Goal: Task Accomplishment & Management: Manage account settings

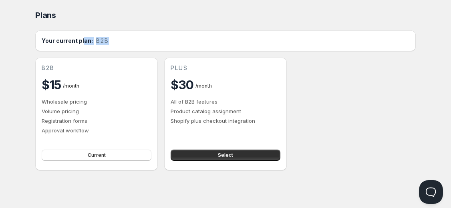
drag, startPoint x: 82, startPoint y: 41, endPoint x: 109, endPoint y: 40, distance: 27.7
click at [109, 40] on div "Your current plan: b2b" at bounding box center [226, 41] width 368 height 8
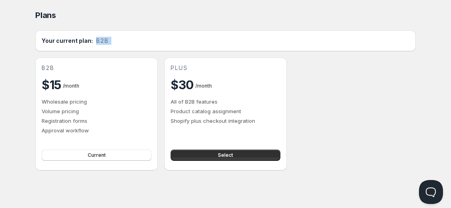
click at [109, 40] on div "Your current plan: b2b" at bounding box center [226, 41] width 368 height 8
click at [88, 40] on h2 "Your current plan:" at bounding box center [67, 41] width 51 height 8
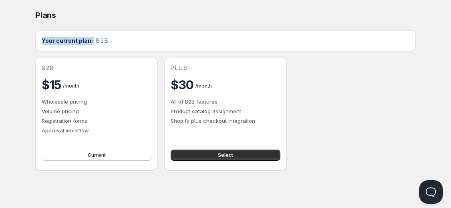
click at [88, 40] on h2 "Your current plan:" at bounding box center [67, 41] width 51 height 8
